Goal: Transaction & Acquisition: Purchase product/service

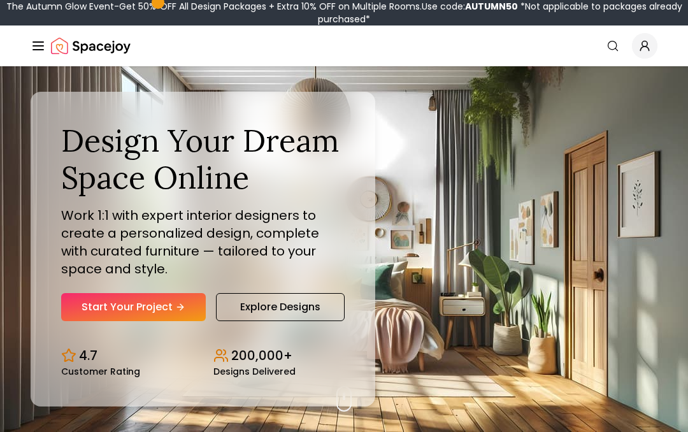
click at [87, 302] on link "Start Your Project" at bounding box center [133, 307] width 145 height 28
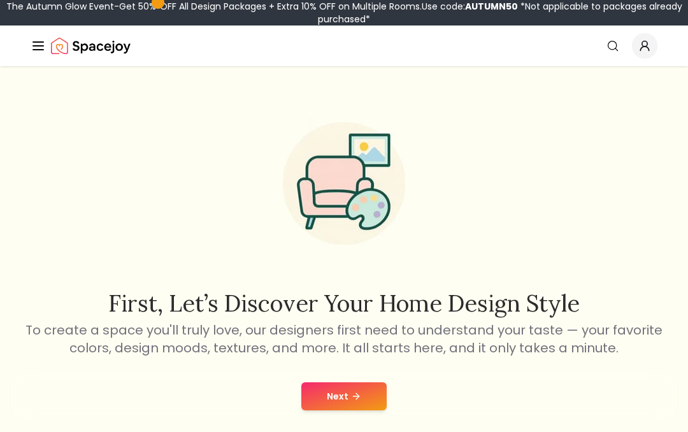
click at [354, 401] on button "Next" at bounding box center [343, 396] width 85 height 28
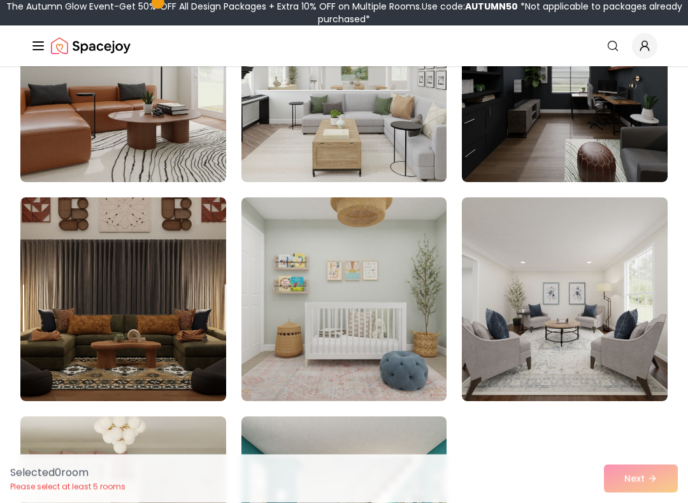
scroll to position [1087, 0]
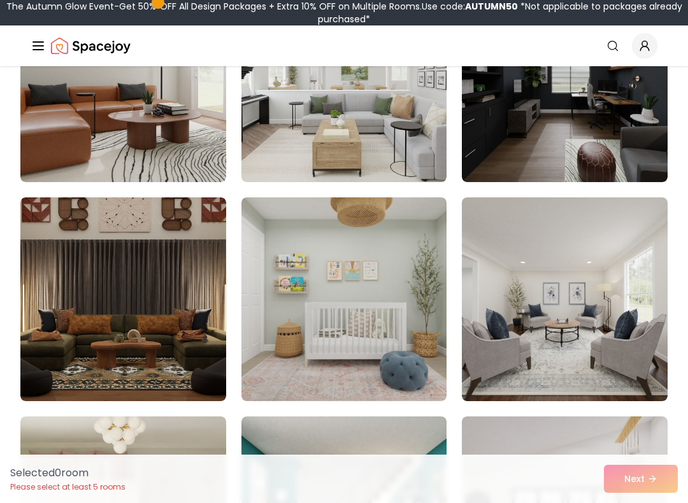
click at [641, 129] on img at bounding box center [565, 80] width 206 height 204
click at [620, 138] on img at bounding box center [565, 80] width 206 height 204
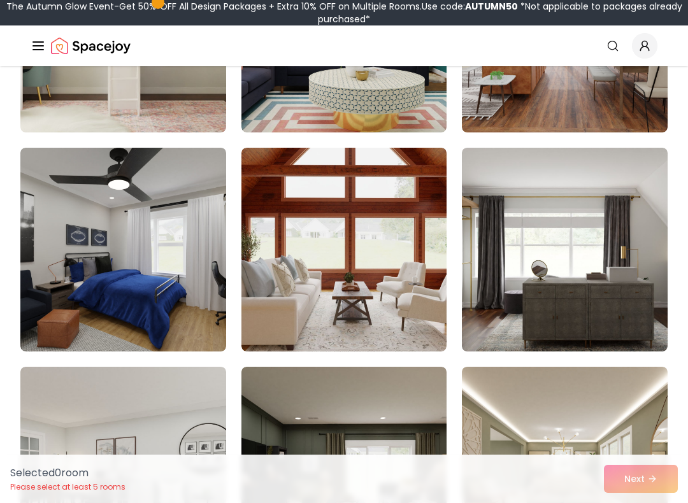
click at [640, 431] on div "Selected 0 room Please select at least 5 rooms Next" at bounding box center [344, 479] width 688 height 48
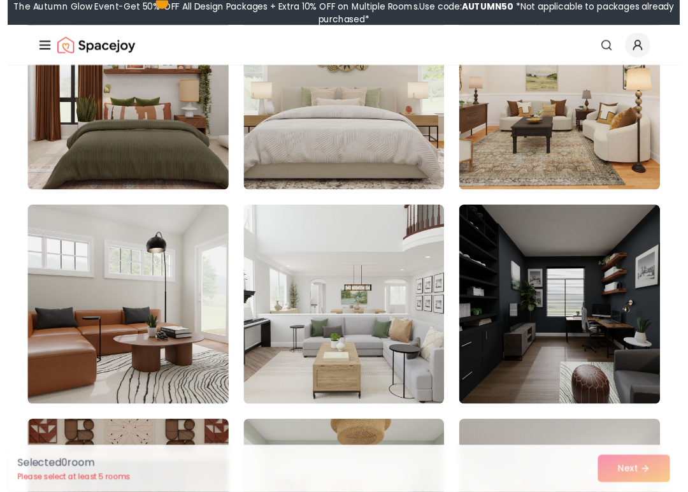
scroll to position [855, 0]
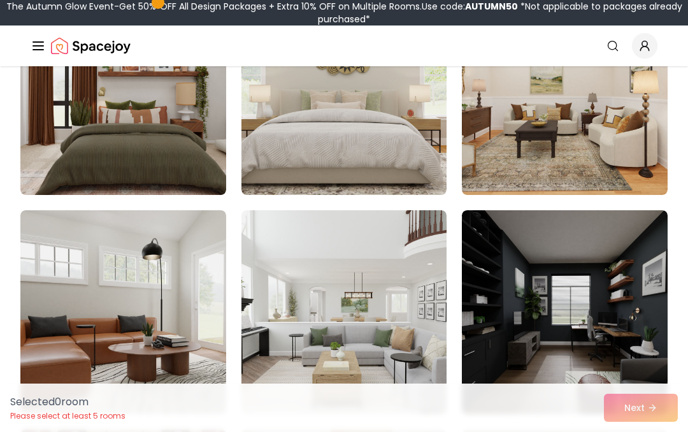
click at [598, 259] on img at bounding box center [565, 312] width 206 height 204
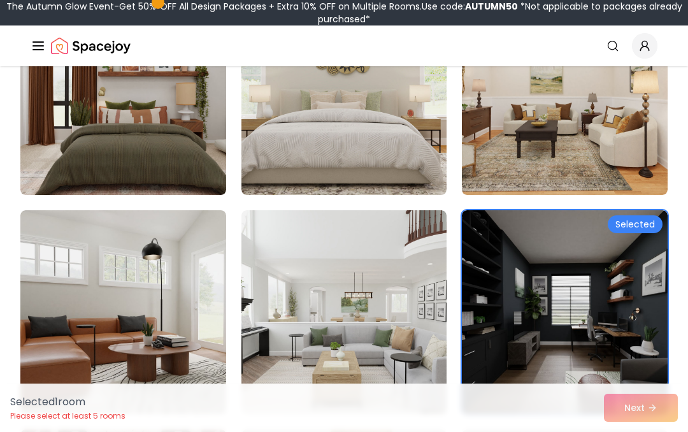
click at [648, 418] on div "Selected 1 room Please select at least 5 rooms Next" at bounding box center [344, 407] width 688 height 48
click at [617, 316] on img at bounding box center [565, 312] width 206 height 204
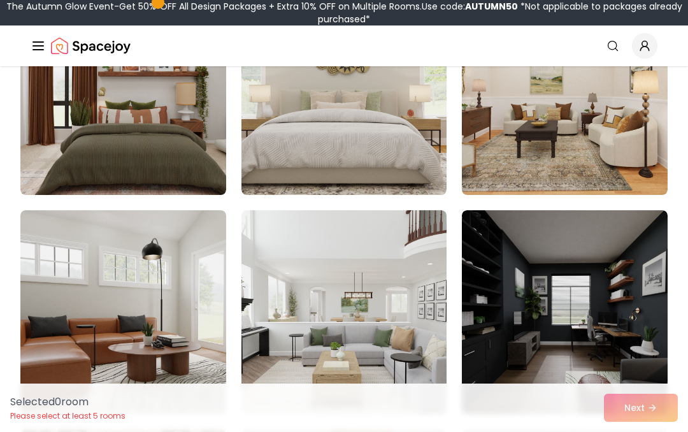
click at [611, 310] on img at bounding box center [565, 312] width 206 height 204
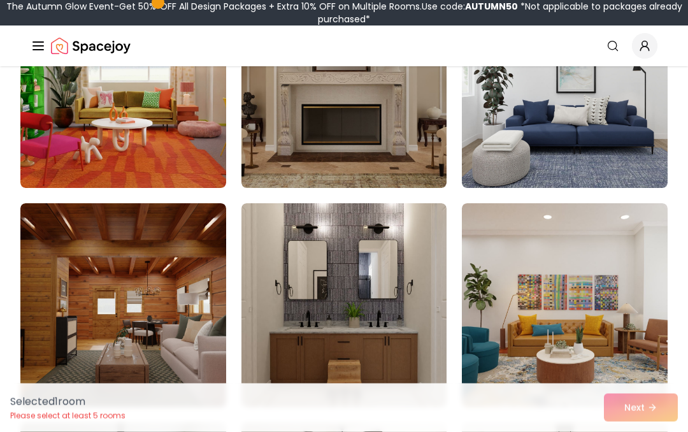
scroll to position [3929, 0]
click at [628, 145] on img at bounding box center [565, 86] width 206 height 204
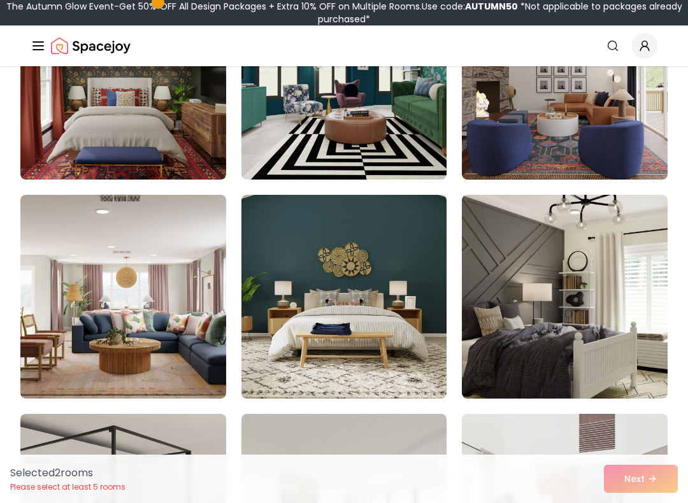
scroll to position [5034, 0]
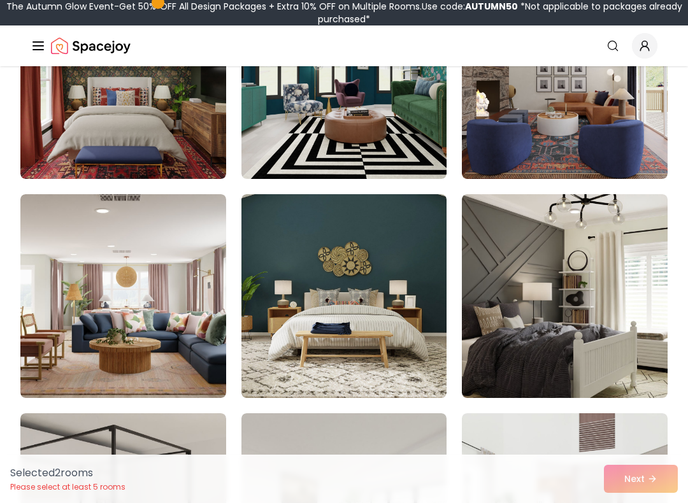
click at [583, 339] on img at bounding box center [565, 296] width 206 height 204
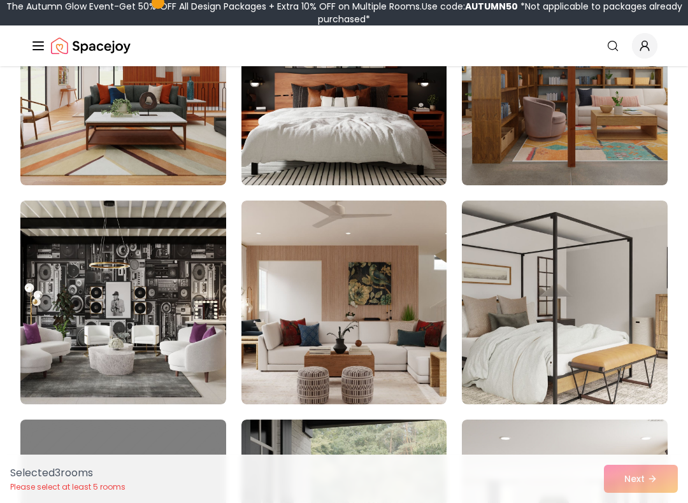
click at [398, 129] on img at bounding box center [344, 84] width 206 height 204
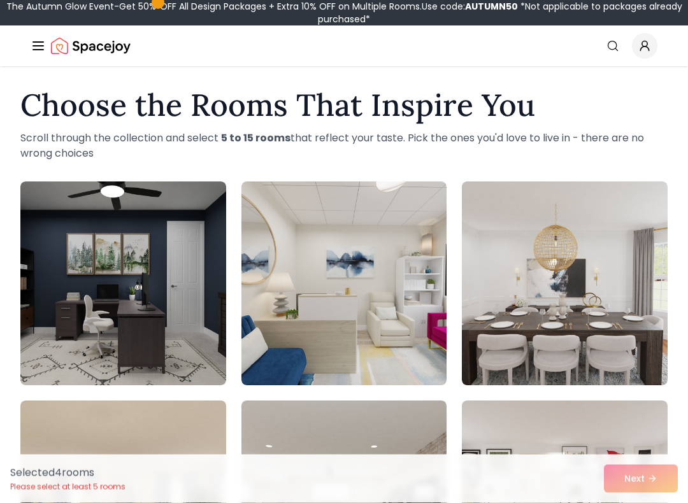
scroll to position [7, 0]
click at [58, 310] on img at bounding box center [123, 284] width 206 height 204
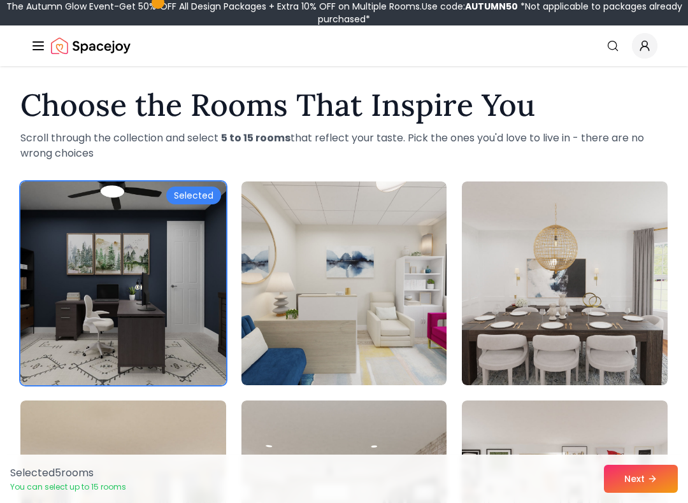
click at [651, 431] on icon at bounding box center [652, 479] width 10 height 10
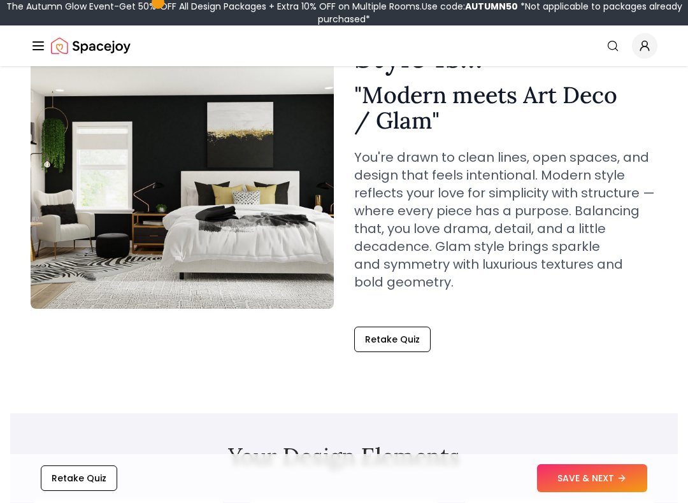
scroll to position [111, 0]
click at [620, 431] on icon at bounding box center [622, 479] width 10 height 10
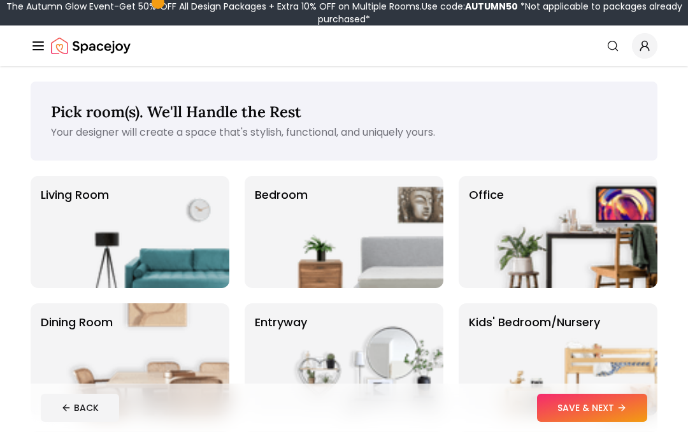
click at [382, 221] on img at bounding box center [361, 232] width 163 height 112
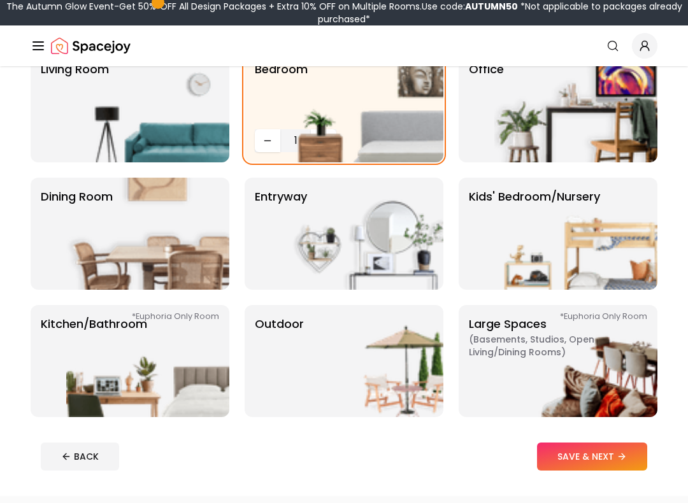
scroll to position [124, 0]
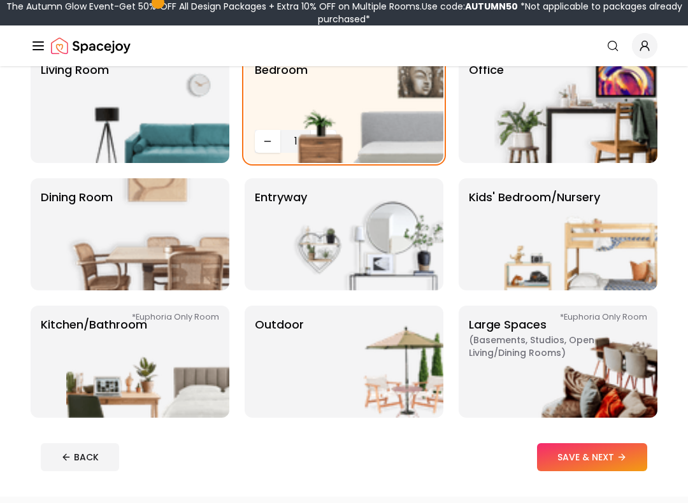
click at [608, 230] on img at bounding box center [575, 235] width 163 height 112
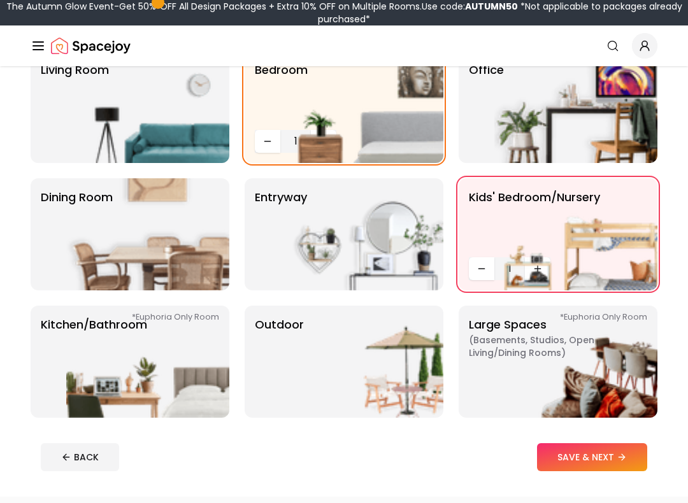
click at [399, 106] on img at bounding box center [361, 107] width 163 height 112
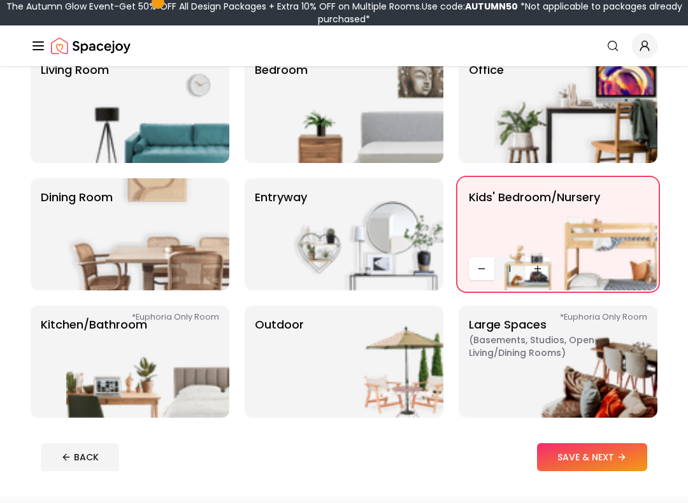
click at [613, 431] on button "SAVE & NEXT" at bounding box center [592, 457] width 110 height 28
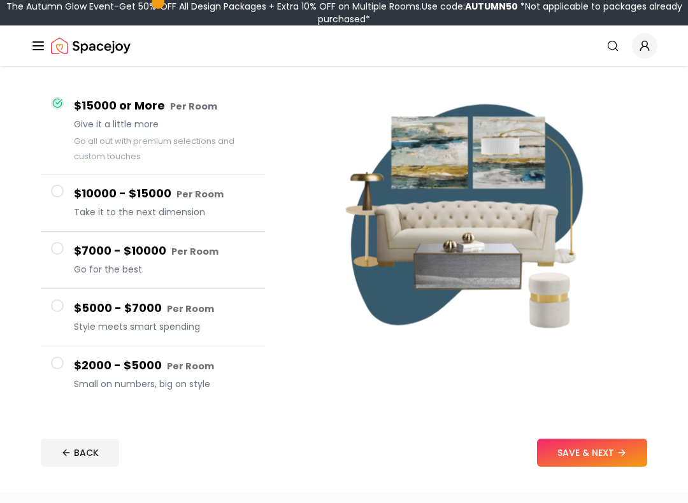
scroll to position [100, 0]
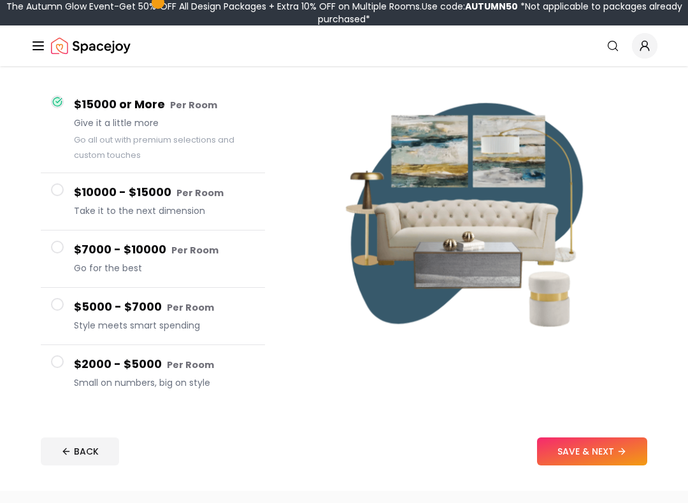
click at [55, 255] on button "$7000 - $10000 Per Room Go for the best" at bounding box center [153, 259] width 224 height 57
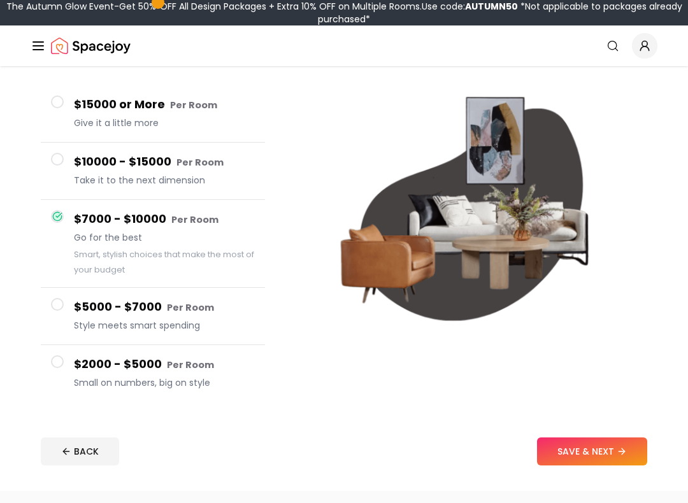
click at [108, 203] on button "$7000 - $10000 Per Room Go for the best Smart, stylish choices that make the mo…" at bounding box center [153, 244] width 224 height 88
click at [85, 164] on h4 "$10000 - $15000 Per Room" at bounding box center [164, 162] width 181 height 18
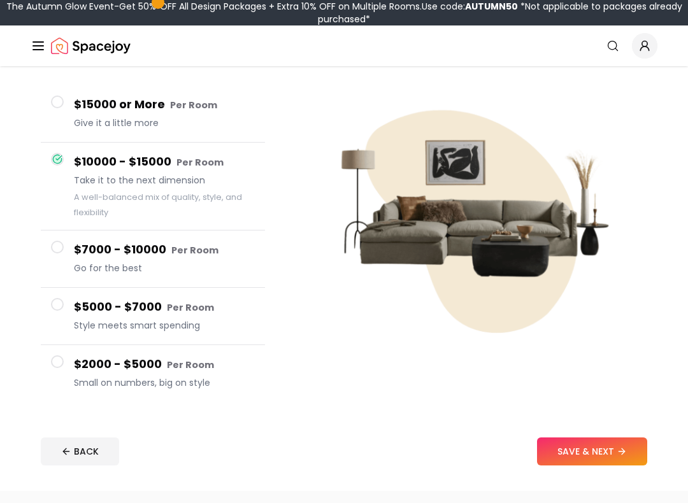
click at [110, 112] on h4 "$15000 or More Per Room" at bounding box center [164, 105] width 181 height 18
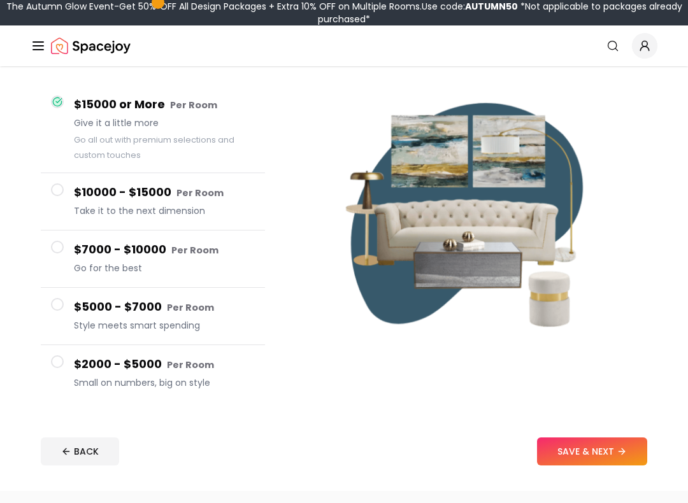
click at [90, 319] on span "Style meets smart spending" at bounding box center [164, 325] width 181 height 13
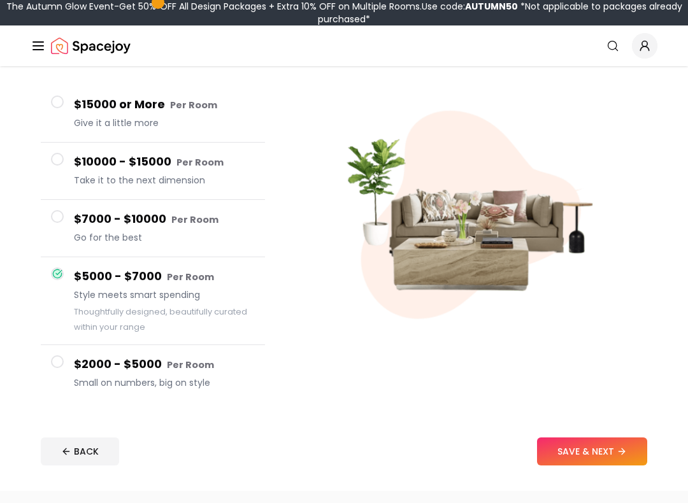
click at [85, 349] on button "$2000 - $5000 Per Room Small on numbers, big on style" at bounding box center [153, 373] width 224 height 57
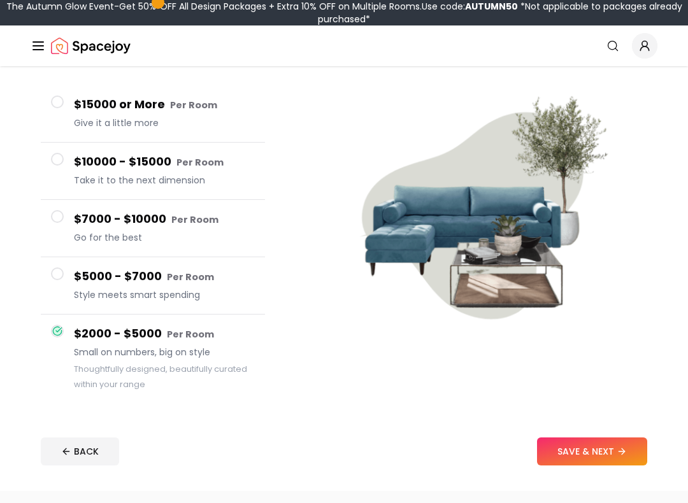
click at [78, 266] on button "$5000 - $7000 Per Room Style meets smart spending" at bounding box center [153, 285] width 224 height 57
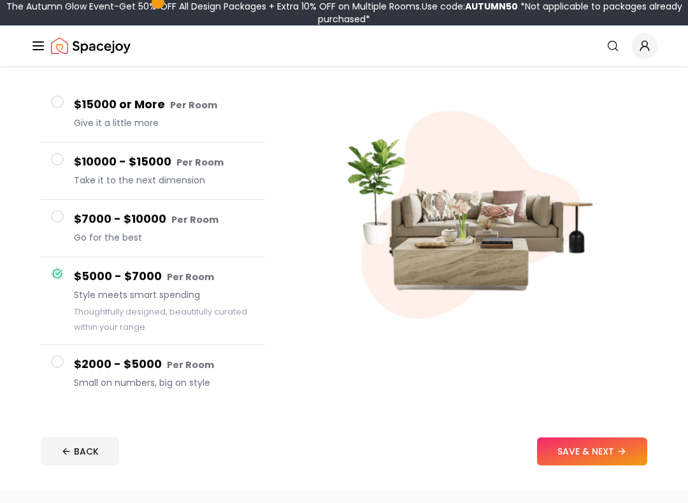
click at [83, 230] on div "$7000 - $10000 Per Room Go for the best" at bounding box center [164, 228] width 181 height 36
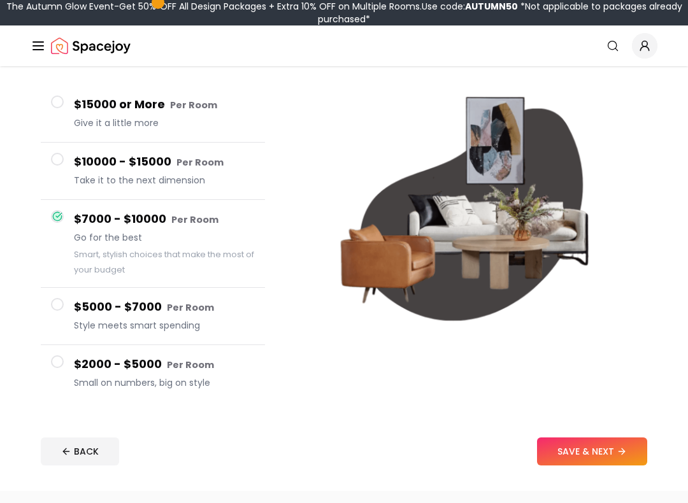
click at [85, 301] on h4 "$5000 - $7000 Per Room" at bounding box center [164, 307] width 181 height 18
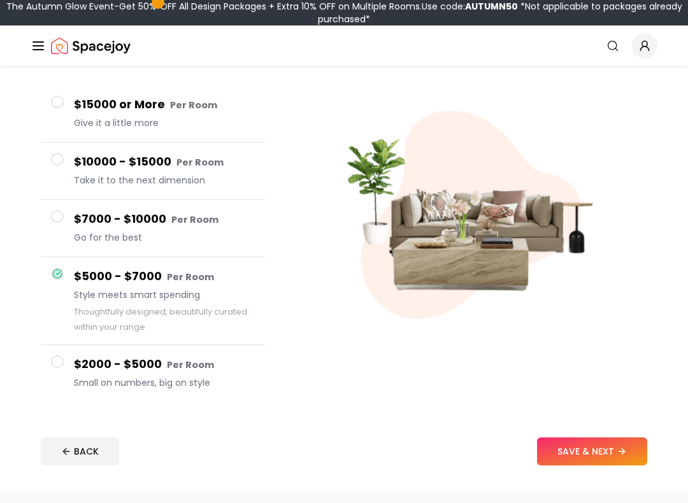
click at [103, 372] on h4 "$2000 - $5000 Per Room" at bounding box center [164, 364] width 181 height 18
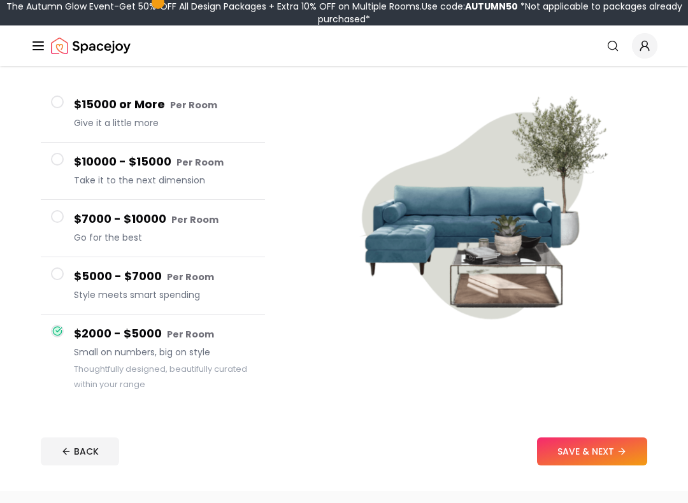
click at [96, 276] on h4 "$5000 - $7000 Per Room" at bounding box center [164, 277] width 181 height 18
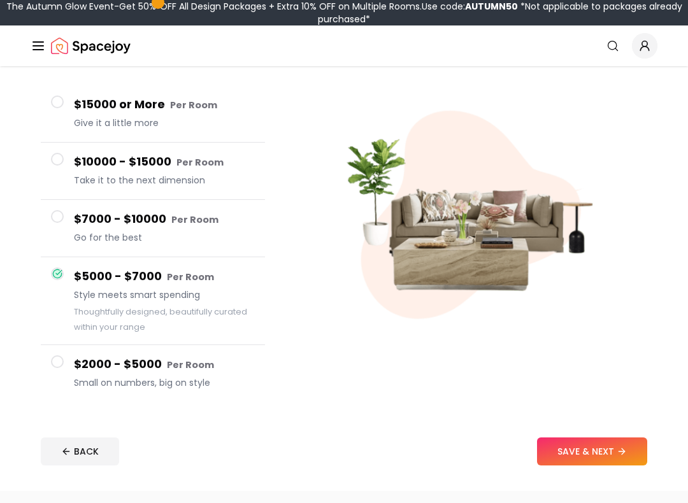
click at [100, 357] on h4 "$2000 - $5000 Per Room" at bounding box center [164, 364] width 181 height 18
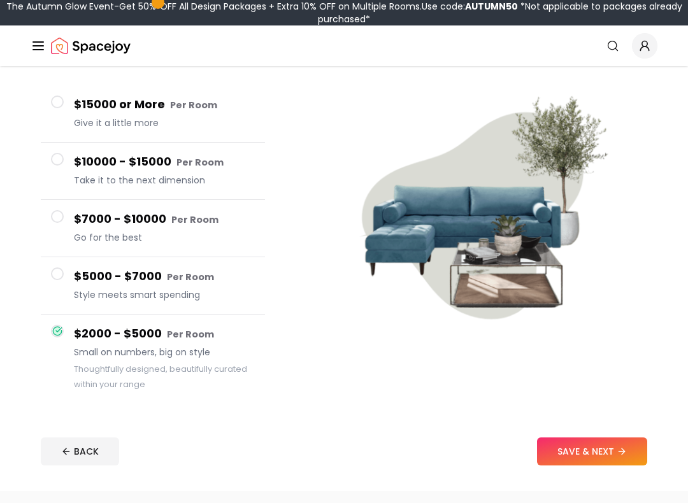
click at [591, 431] on button "SAVE & NEXT" at bounding box center [592, 452] width 110 height 28
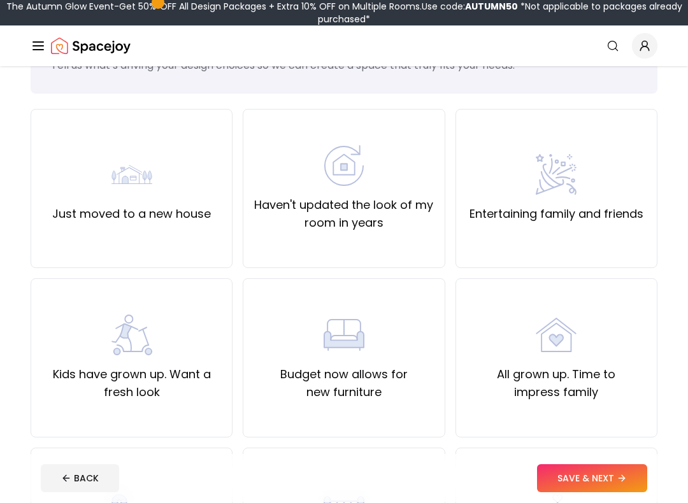
scroll to position [126, 0]
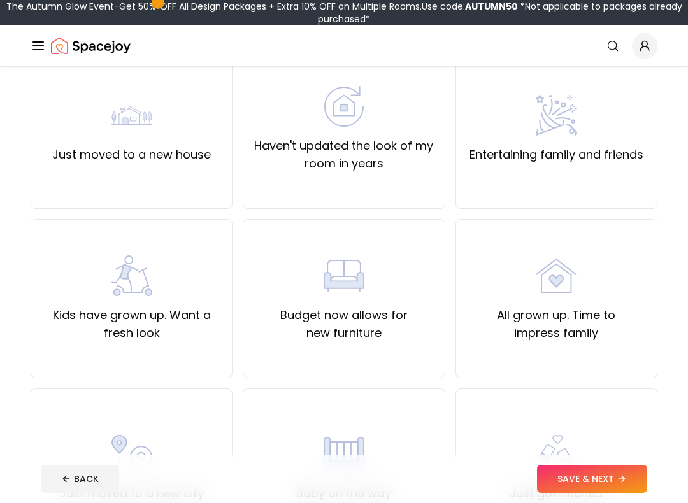
click at [110, 324] on label "Kids have grown up. Want a fresh look" at bounding box center [131, 324] width 180 height 36
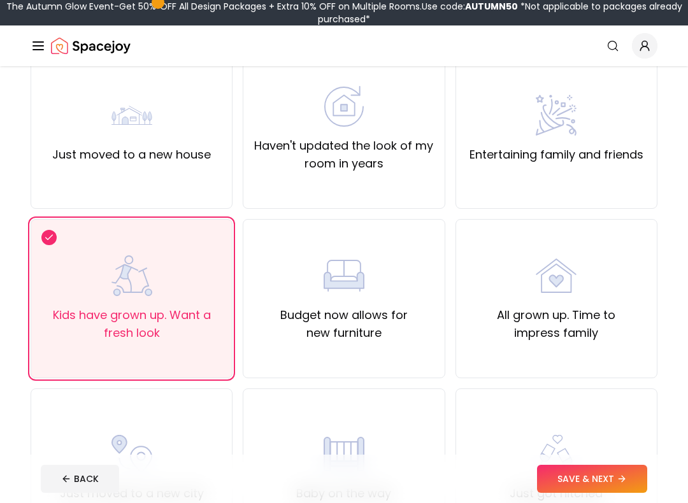
click at [587, 431] on button "SAVE & NEXT" at bounding box center [592, 479] width 110 height 28
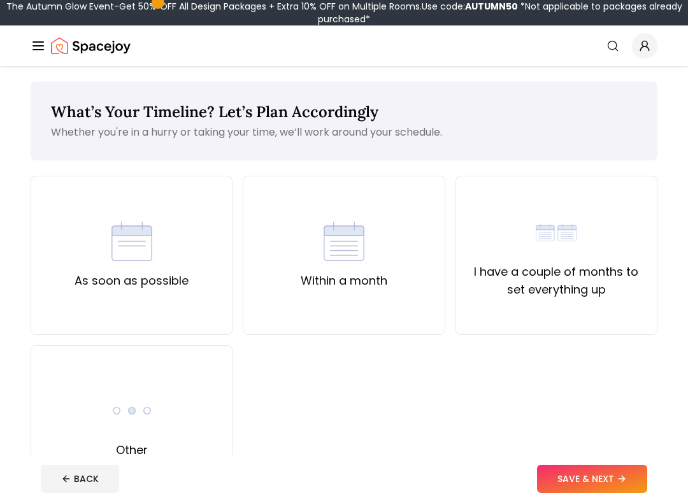
click at [396, 297] on div "Within a month" at bounding box center [344, 255] width 202 height 159
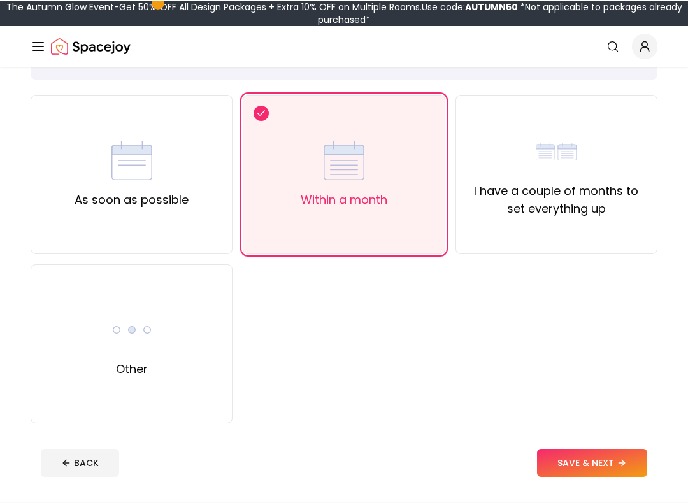
scroll to position [81, 0]
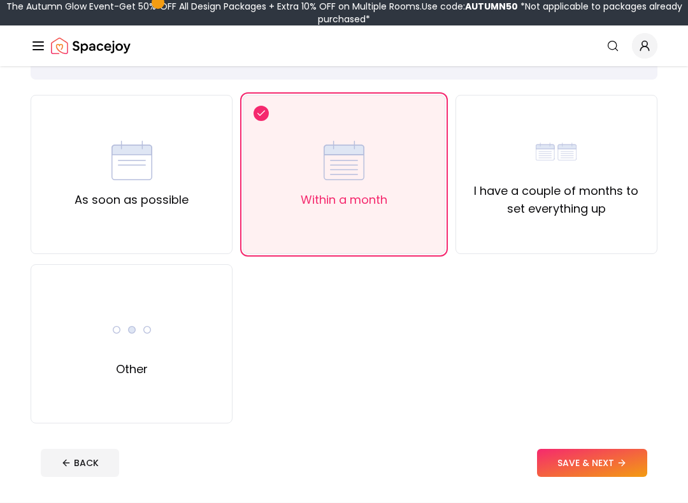
click at [584, 431] on button "SAVE & NEXT" at bounding box center [592, 463] width 110 height 28
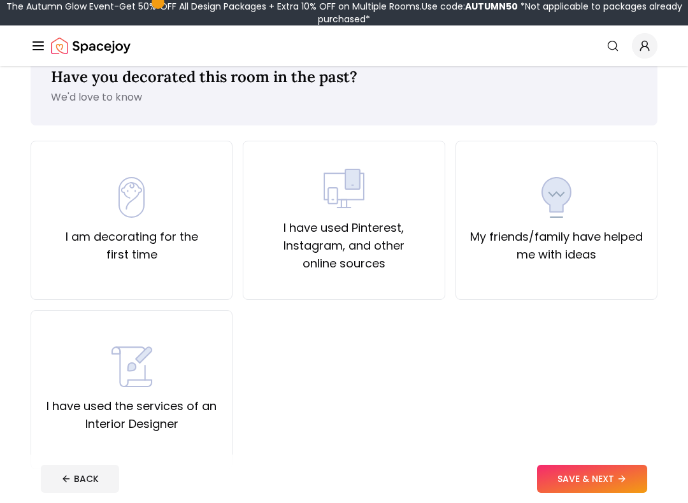
scroll to position [34, 0]
click at [36, 230] on div "I am decorating for the first time" at bounding box center [132, 220] width 202 height 159
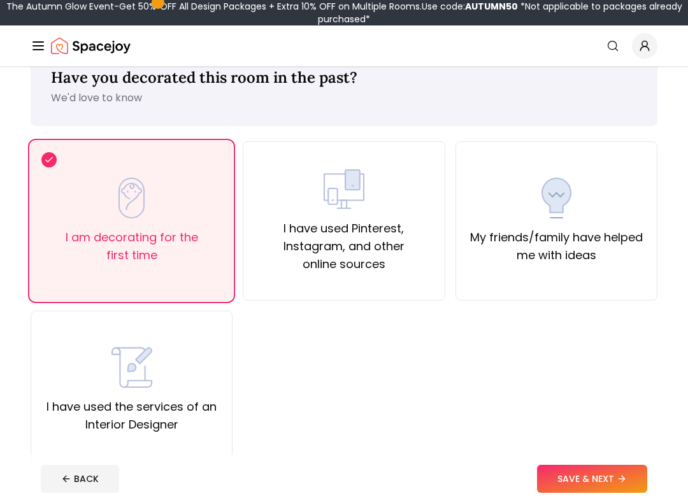
click at [599, 431] on button "SAVE & NEXT" at bounding box center [592, 479] width 110 height 28
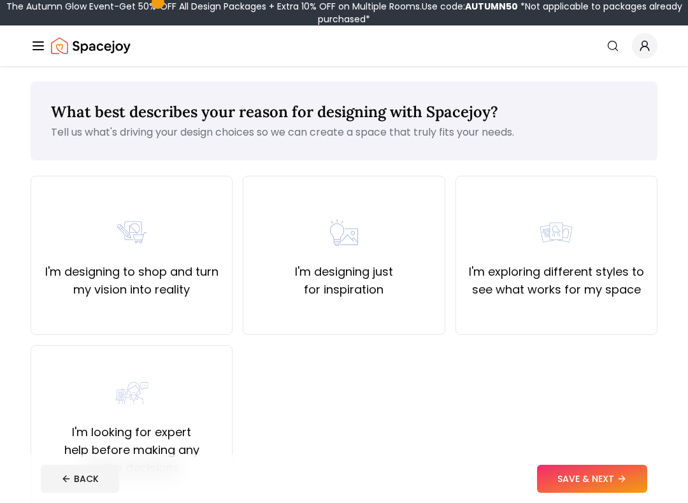
click at [368, 289] on label "I'm designing just for inspiration" at bounding box center [344, 281] width 180 height 36
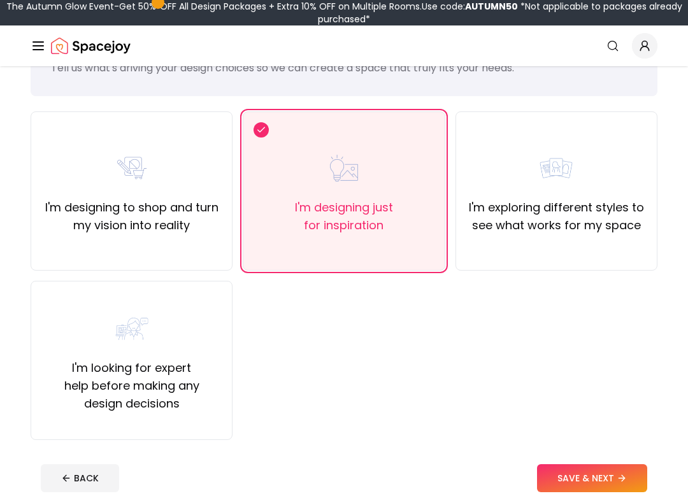
scroll to position [65, 0]
click at [609, 431] on button "SAVE & NEXT" at bounding box center [592, 479] width 110 height 28
